Goal: Entertainment & Leisure: Browse casually

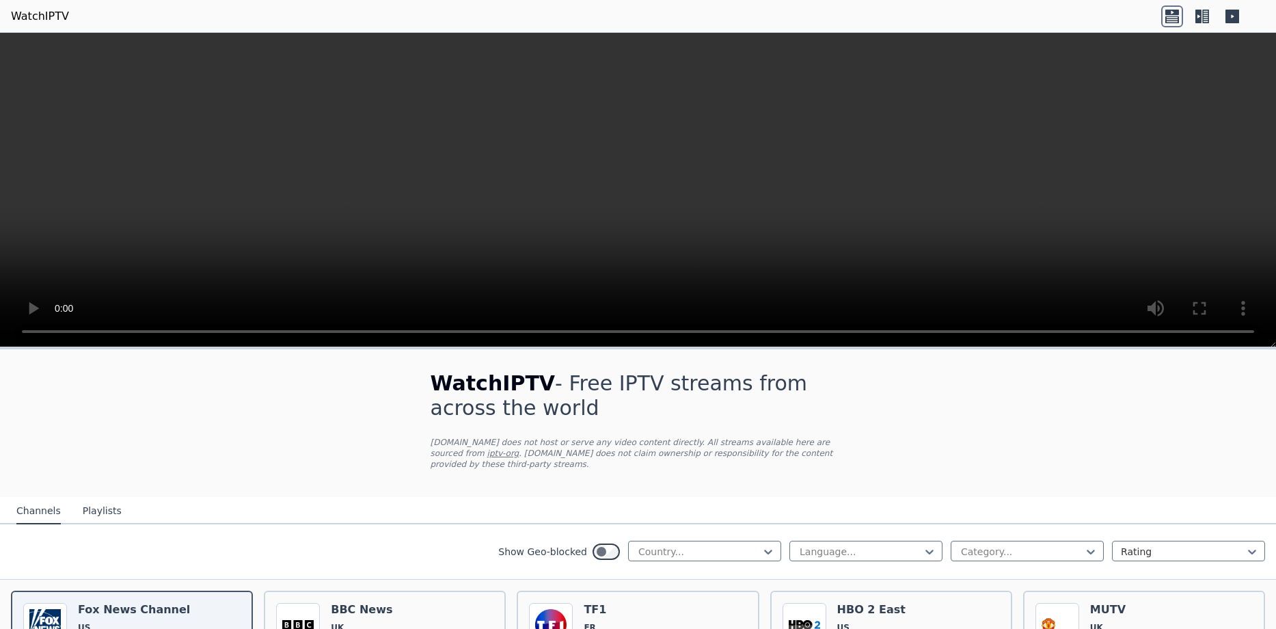
click at [1168, 12] on icon at bounding box center [1202, 16] width 22 height 22
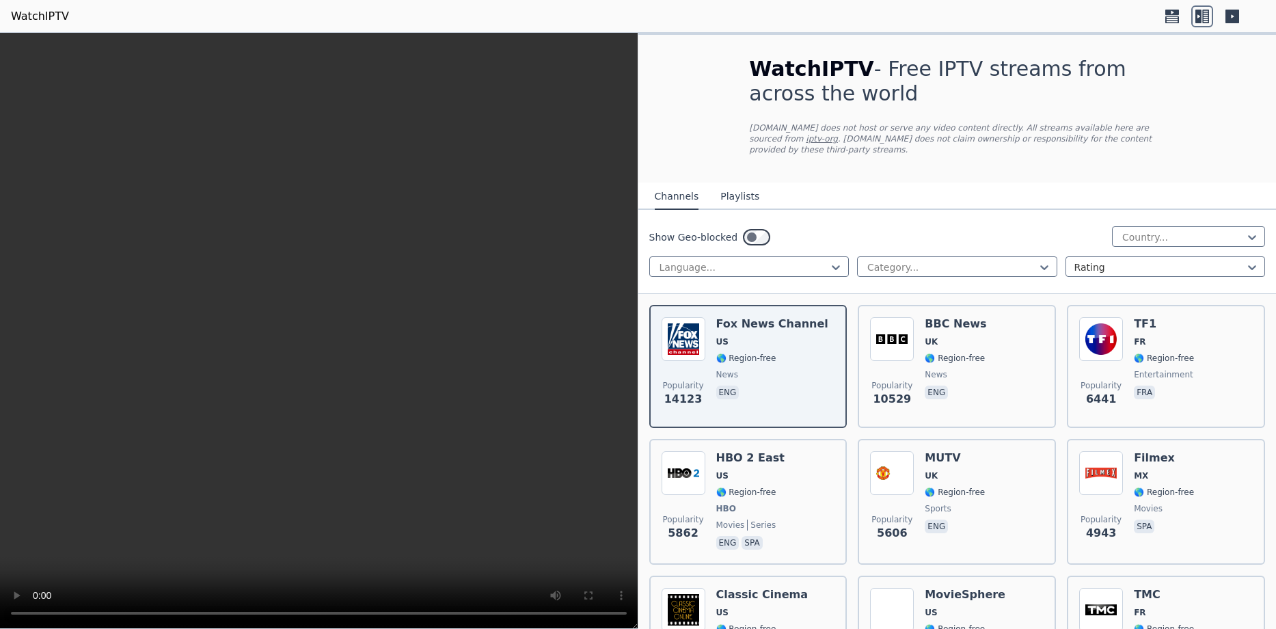
click at [1046, 245] on div "Show Geo-blocked Country... Language... Category... Rating" at bounding box center [957, 252] width 638 height 84
click at [1045, 260] on icon at bounding box center [1045, 267] width 14 height 14
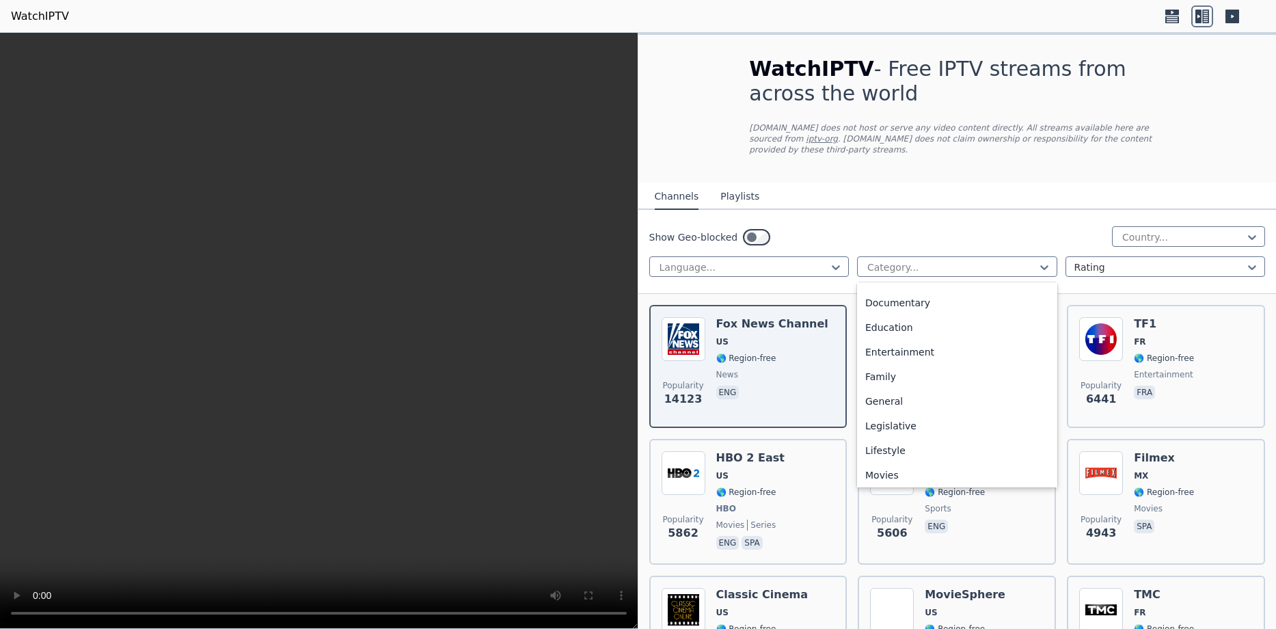
scroll to position [234, 0]
click at [891, 425] on div "Movies" at bounding box center [957, 432] width 200 height 25
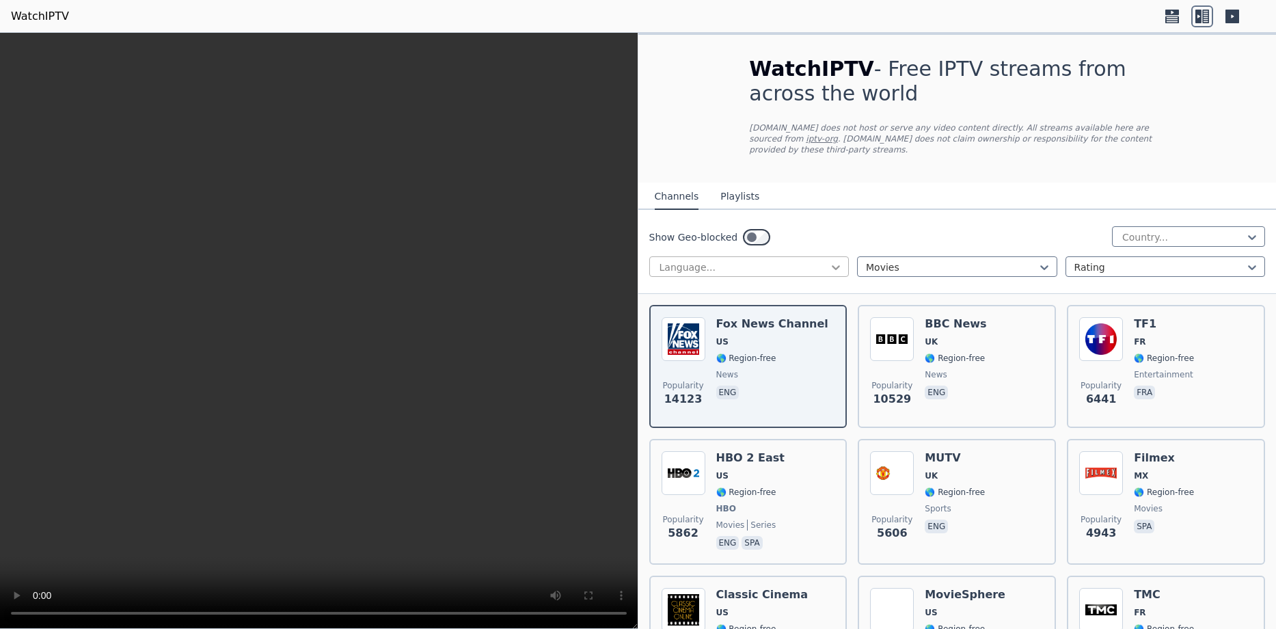
click at [835, 260] on icon at bounding box center [836, 267] width 14 height 14
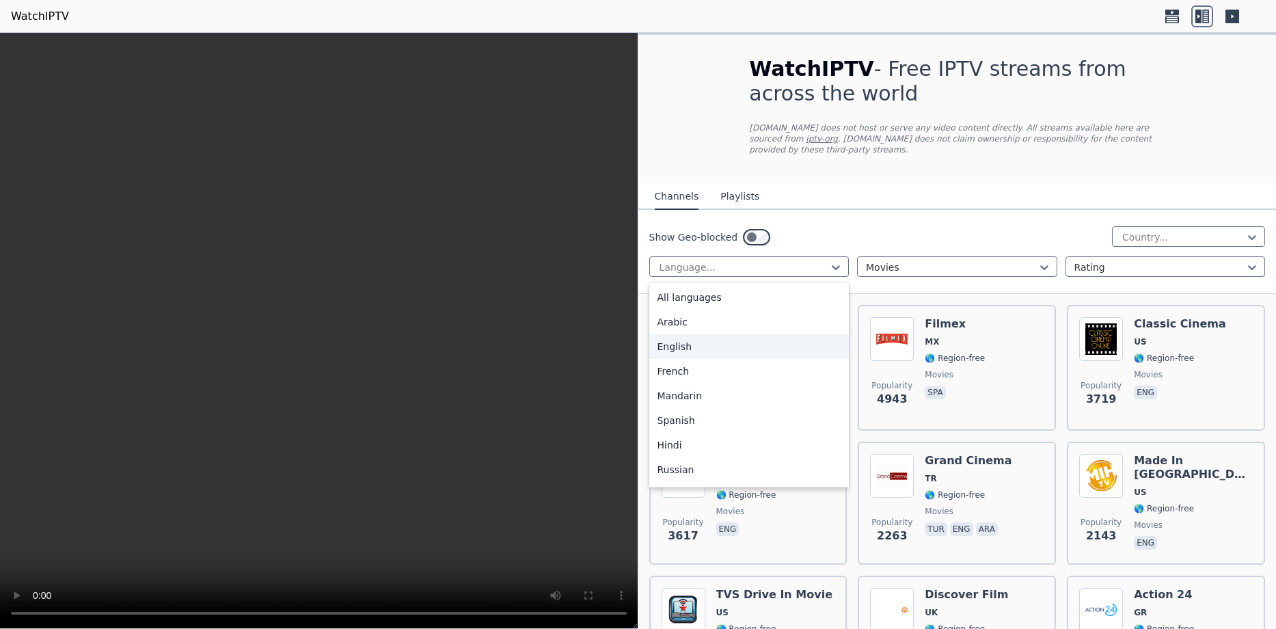
click at [735, 334] on div "English" at bounding box center [749, 346] width 200 height 25
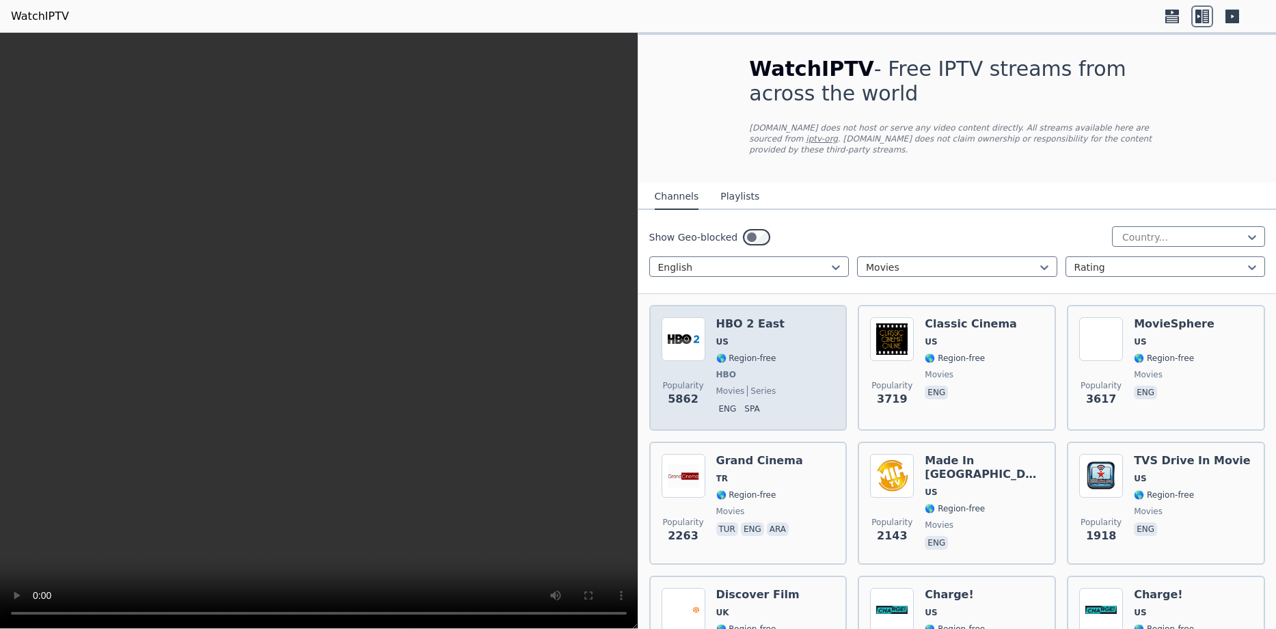
click at [780, 364] on div "Popularity 5862 HBO 2 East US 🌎 Region-free HBO movies series eng spa" at bounding box center [749, 367] width 174 height 101
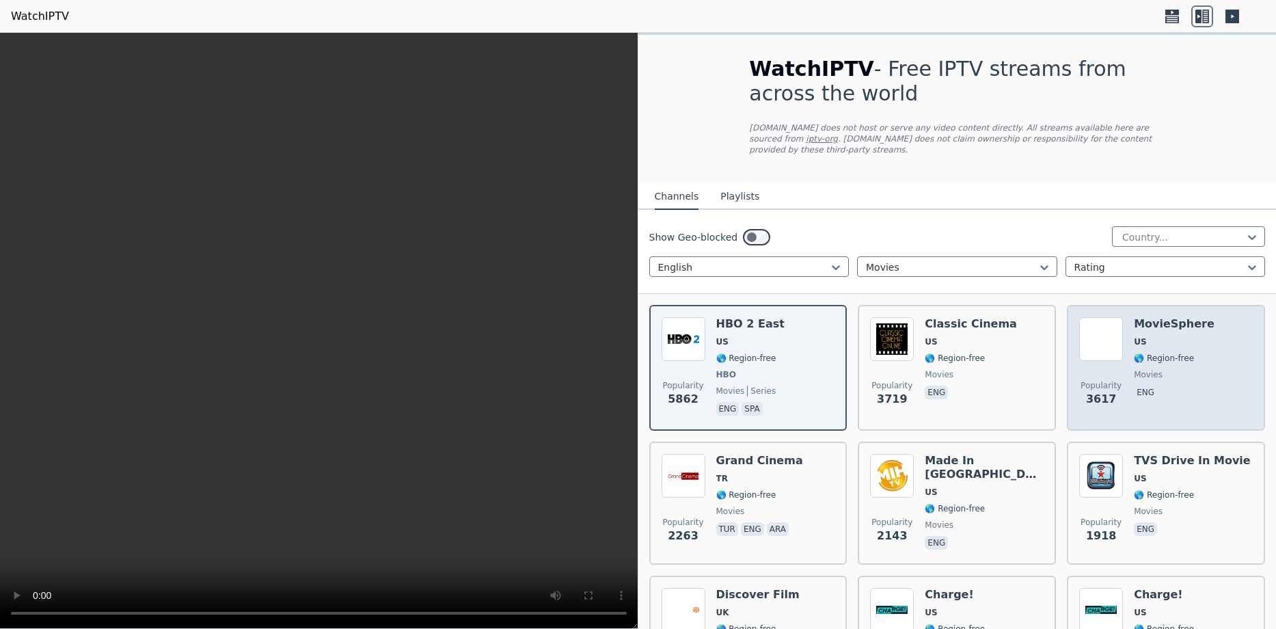
click at [1168, 353] on span "🌎 Region-free" at bounding box center [1164, 358] width 60 height 11
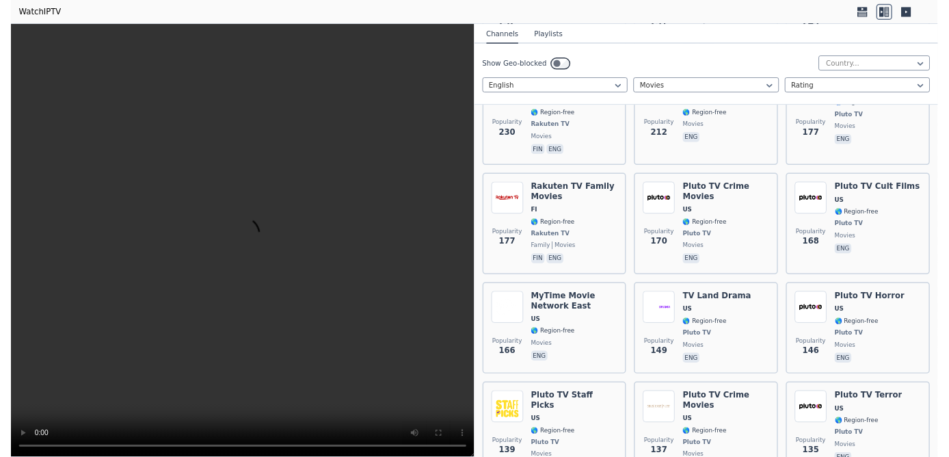
scroll to position [2249, 0]
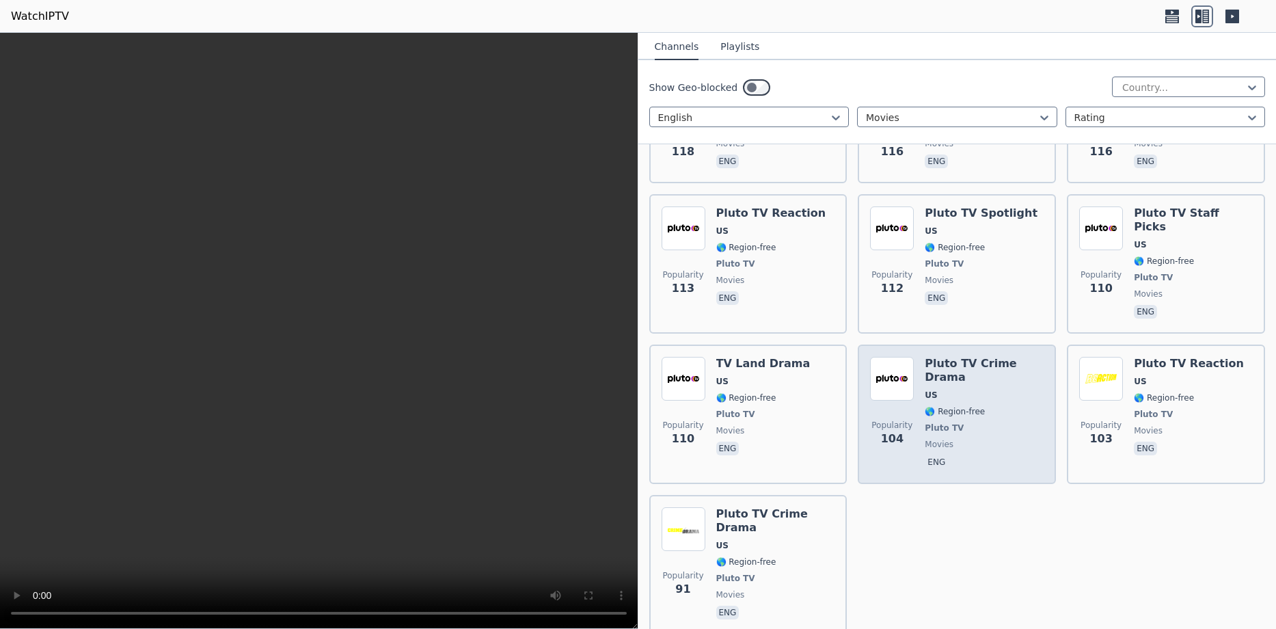
click at [970, 357] on div "Pluto TV Crime Drama US 🌎 Region-free Pluto TV movies eng" at bounding box center [984, 414] width 119 height 115
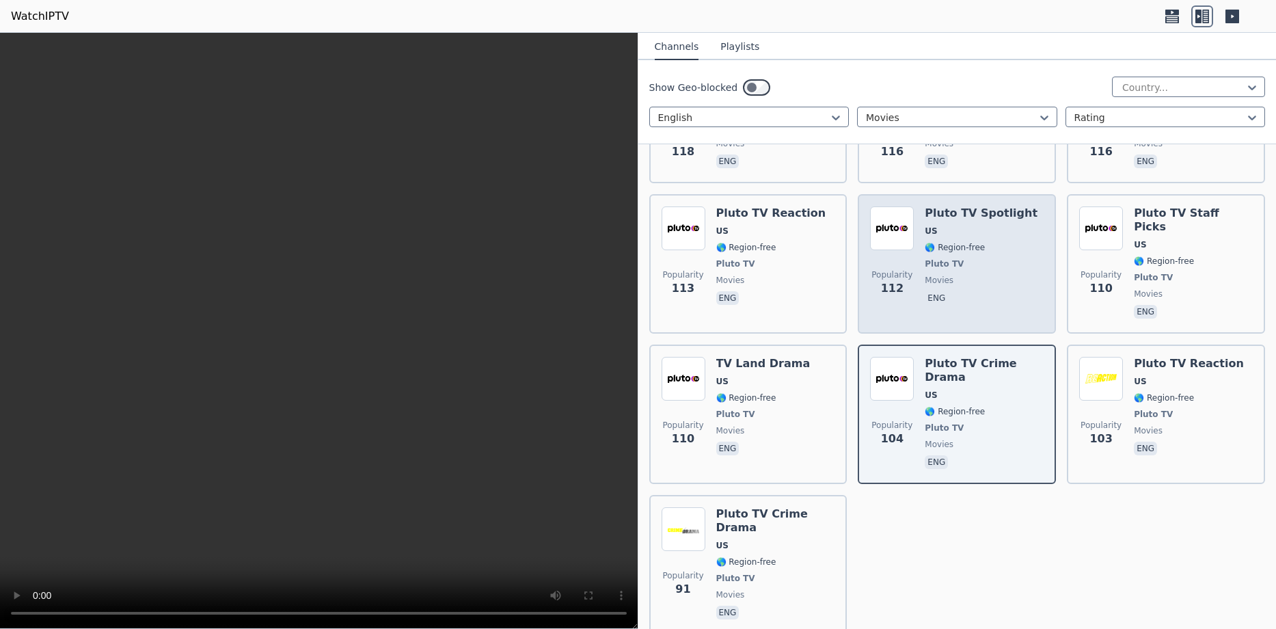
click at [926, 258] on span "Pluto TV" at bounding box center [944, 263] width 39 height 11
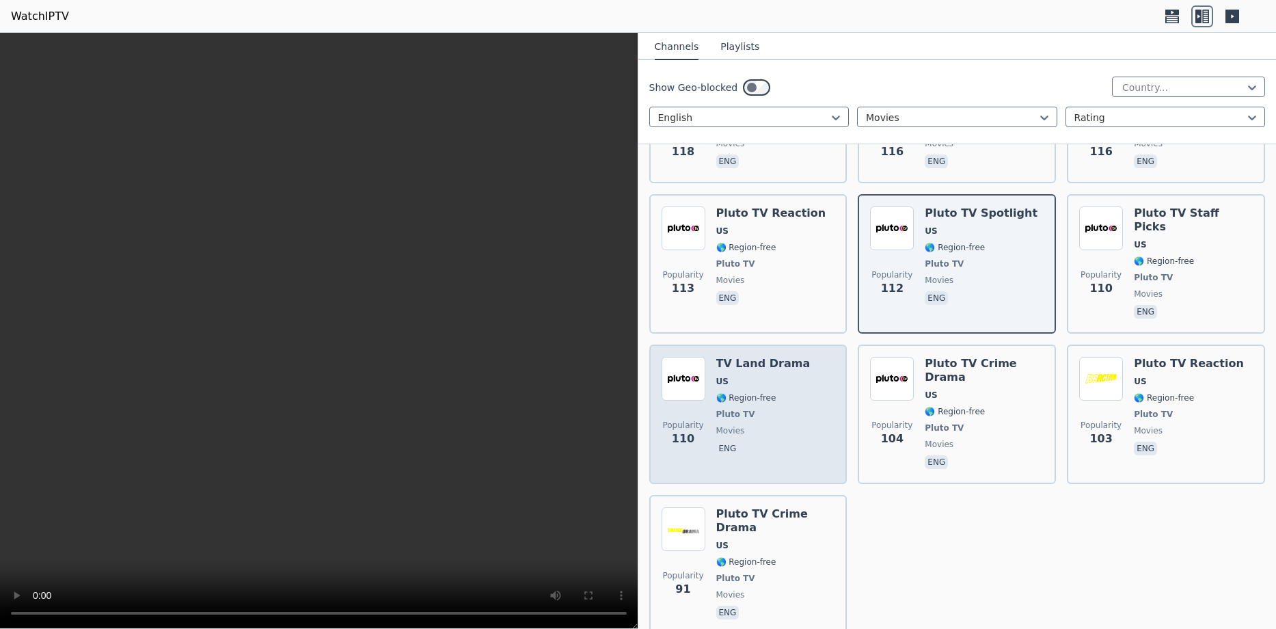
click at [794, 409] on span "Pluto TV" at bounding box center [763, 414] width 94 height 11
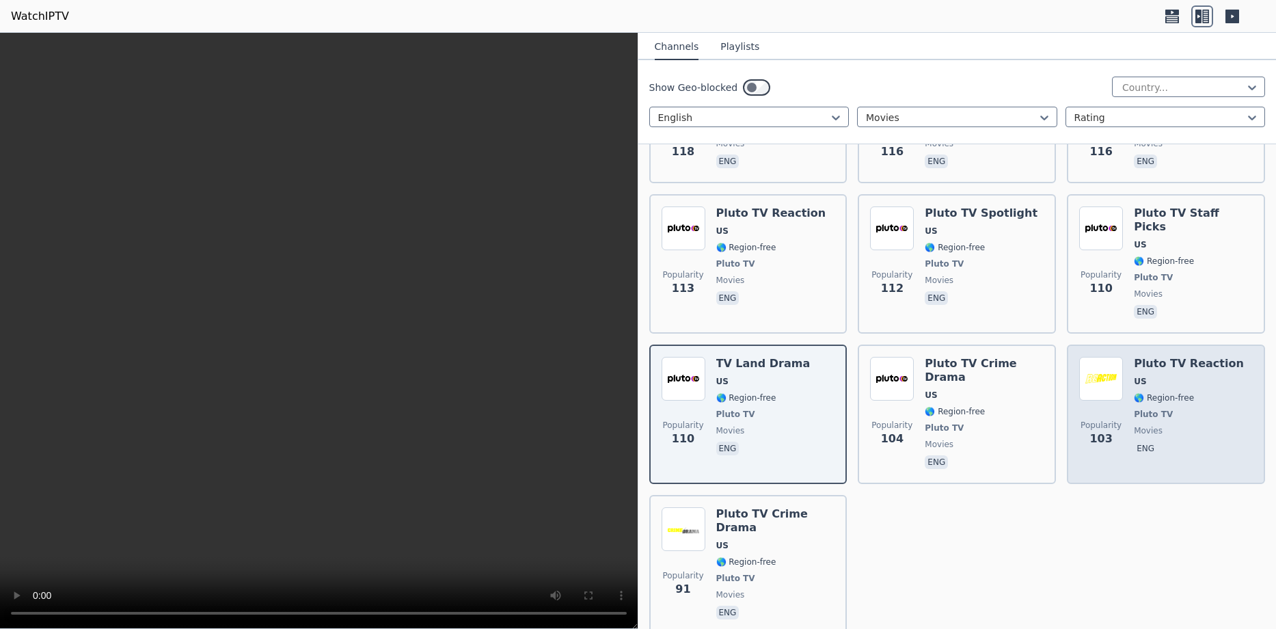
click at [1168, 392] on span "🌎 Region-free" at bounding box center [1164, 397] width 60 height 11
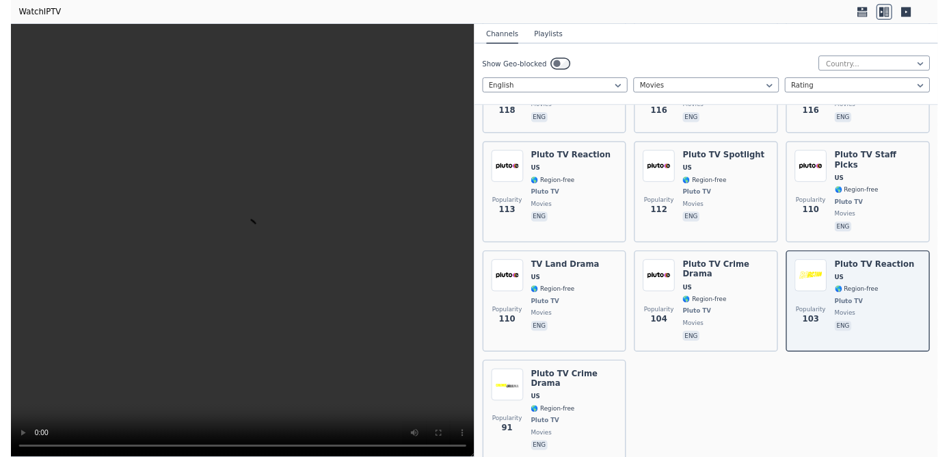
scroll to position [3146, 0]
